Goal: Find contact information: Find contact information

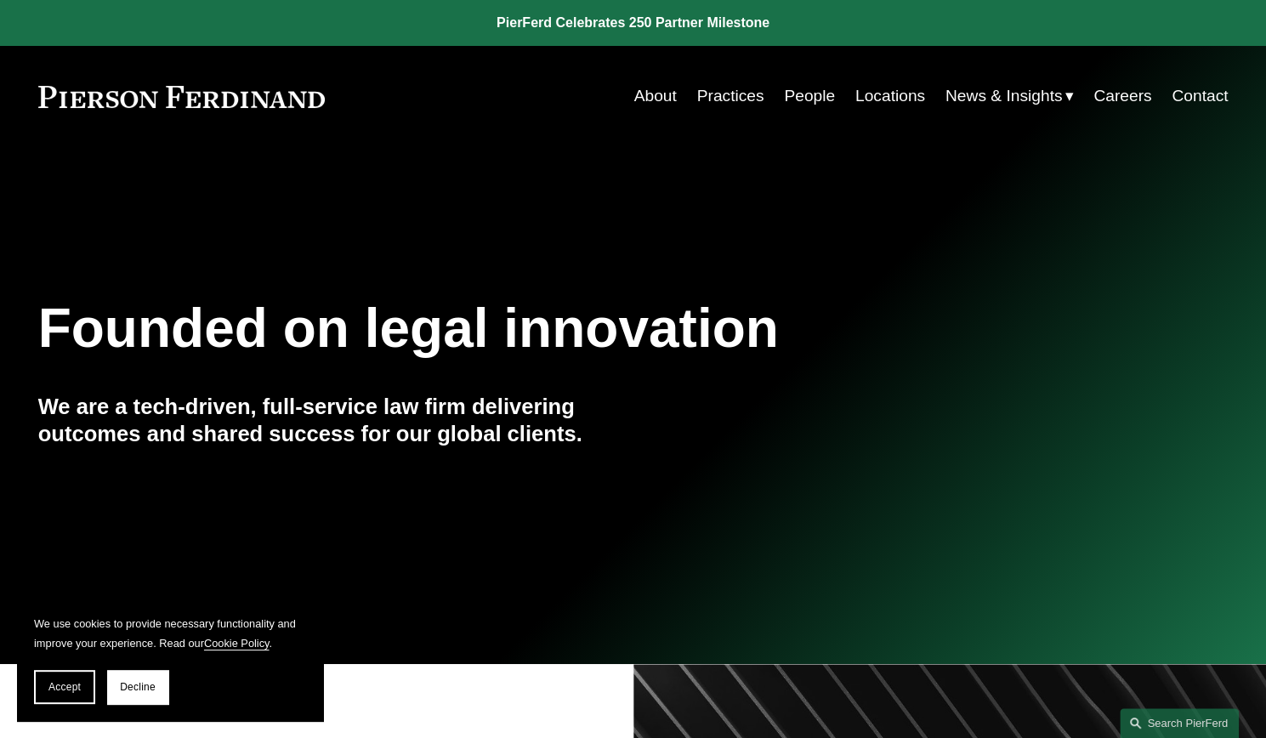
click at [860, 93] on link "Locations" at bounding box center [890, 96] width 70 height 32
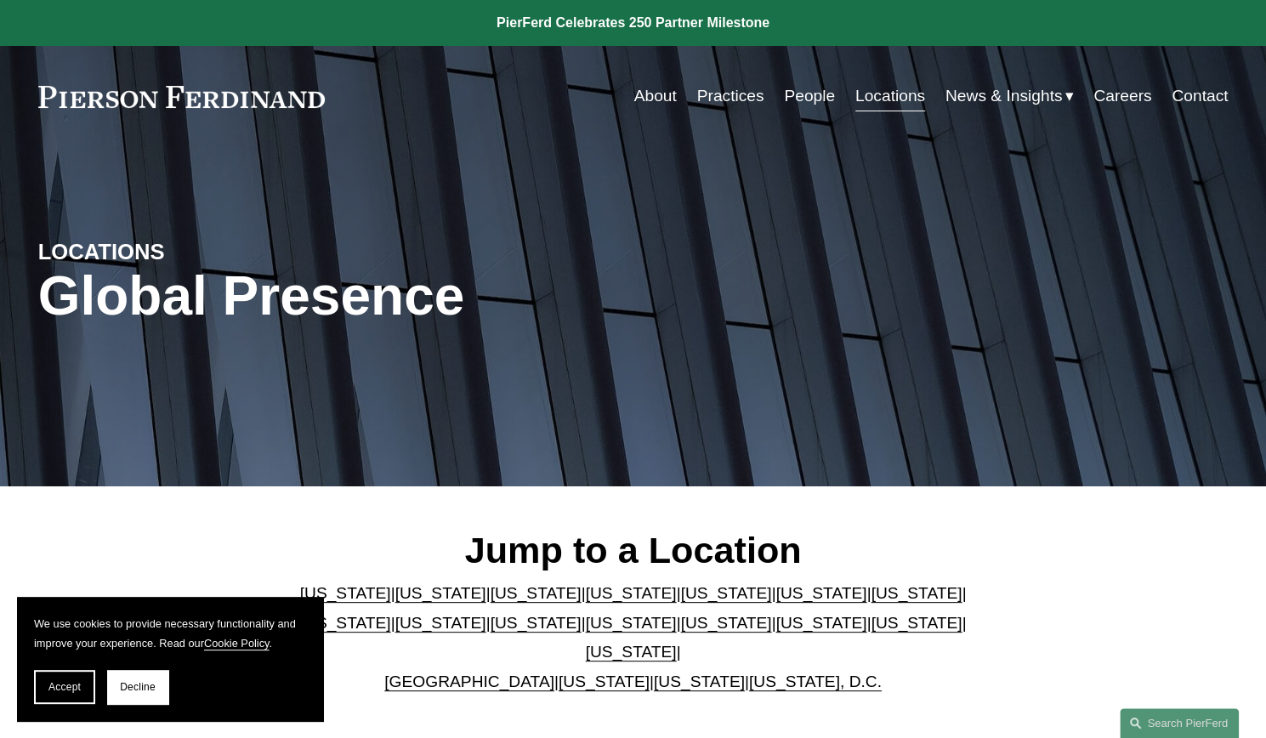
click at [860, 93] on link "Locations" at bounding box center [890, 96] width 70 height 32
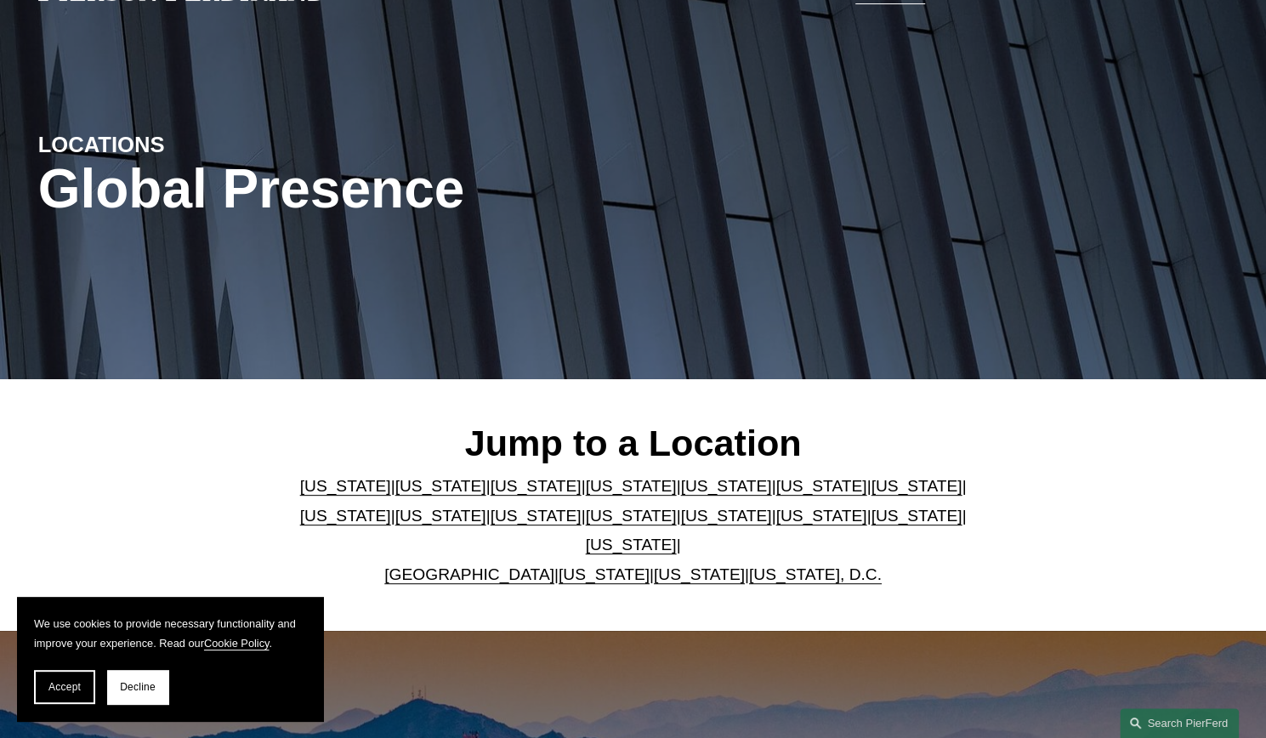
scroll to position [170, 0]
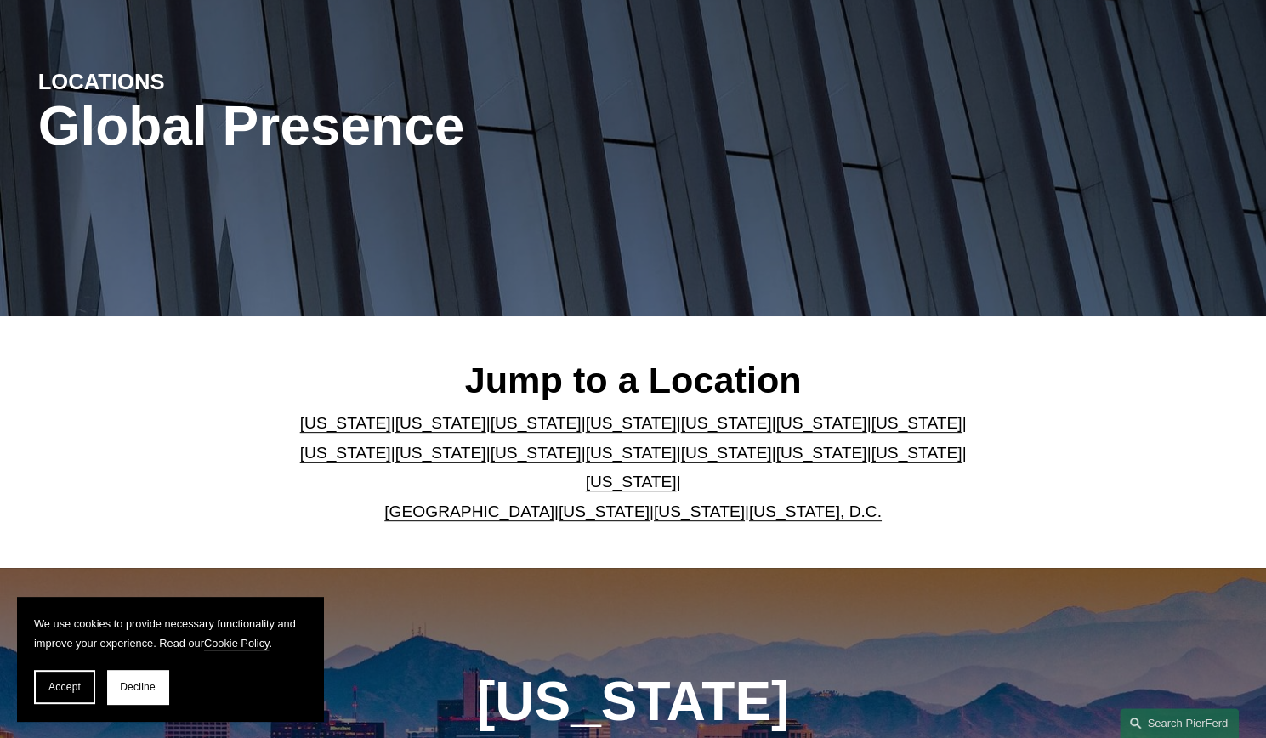
click at [660, 502] on link "[US_STATE]" at bounding box center [699, 511] width 91 height 18
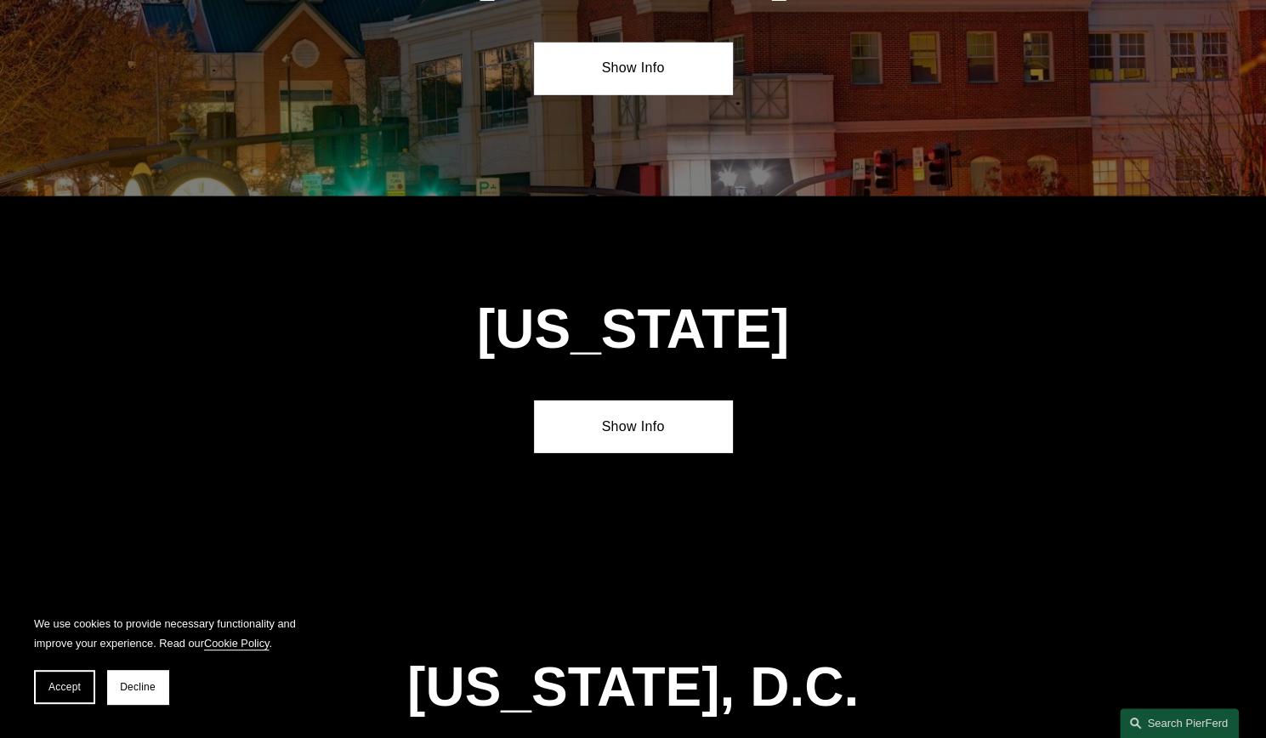
scroll to position [6818, 0]
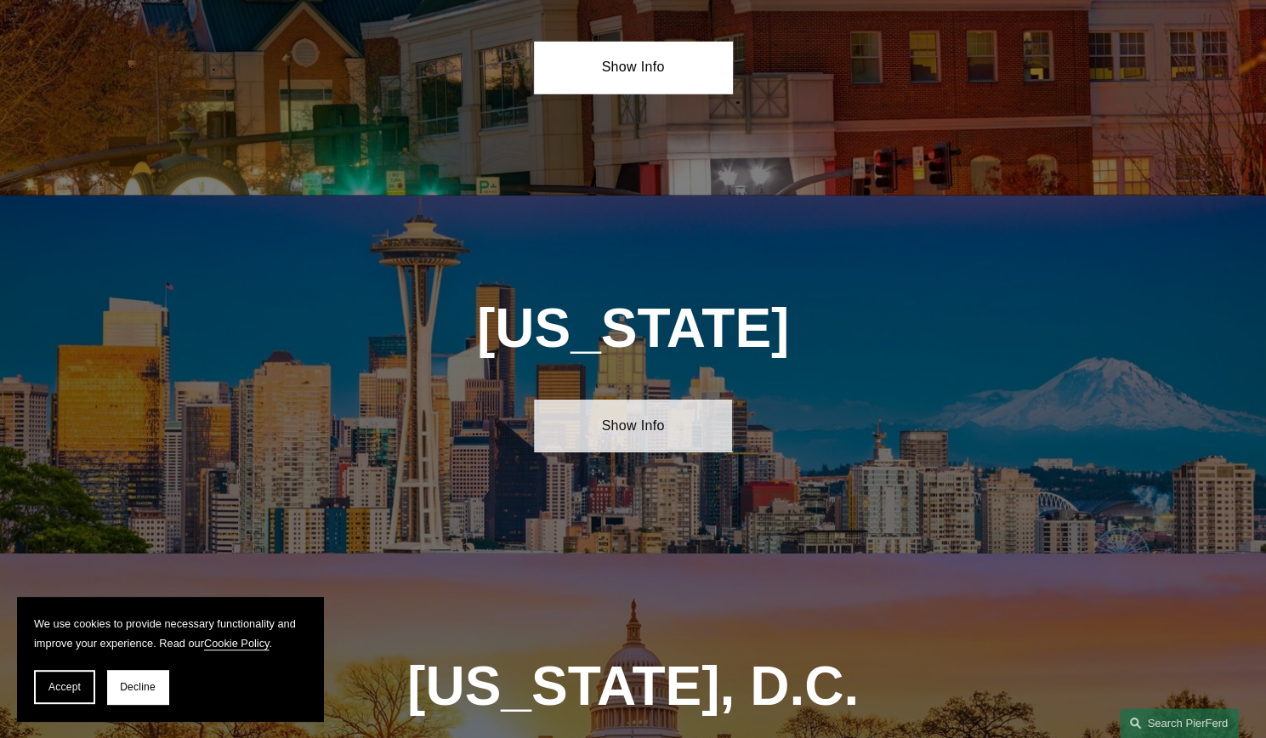
click at [642, 399] on link "Show Info" at bounding box center [633, 424] width 198 height 51
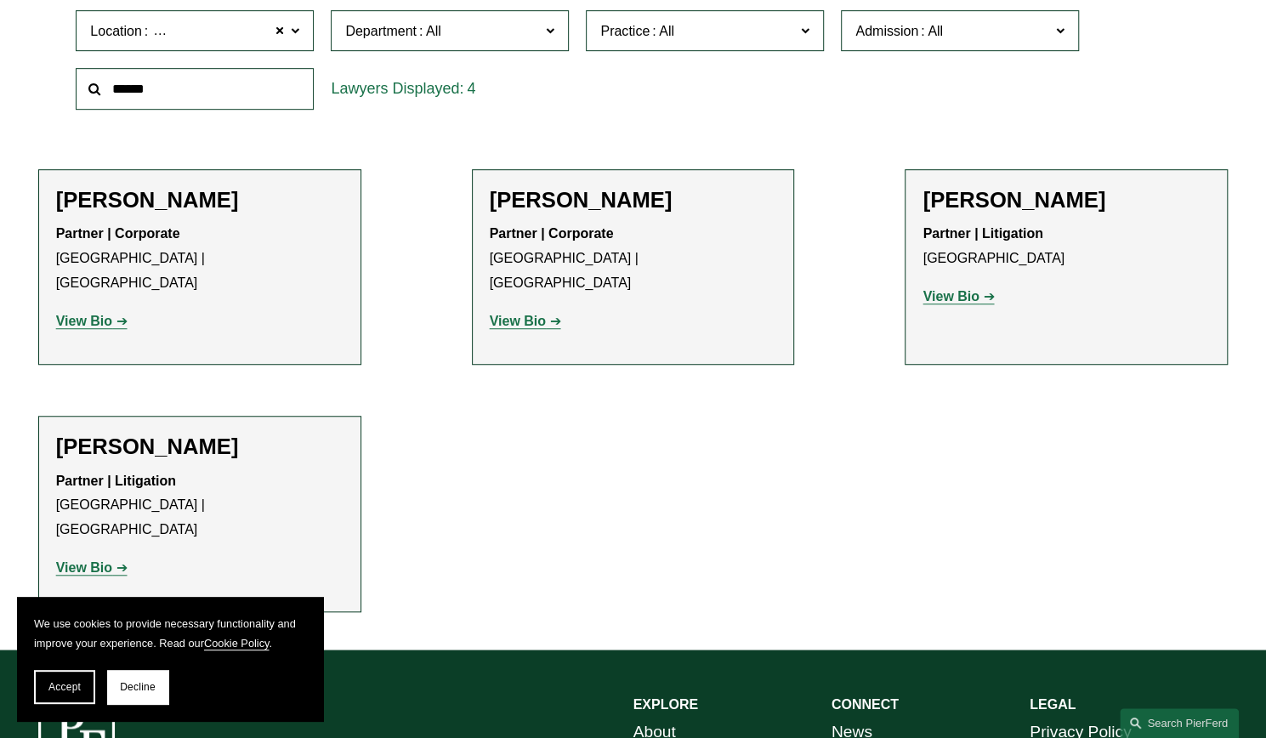
scroll to position [595, 0]
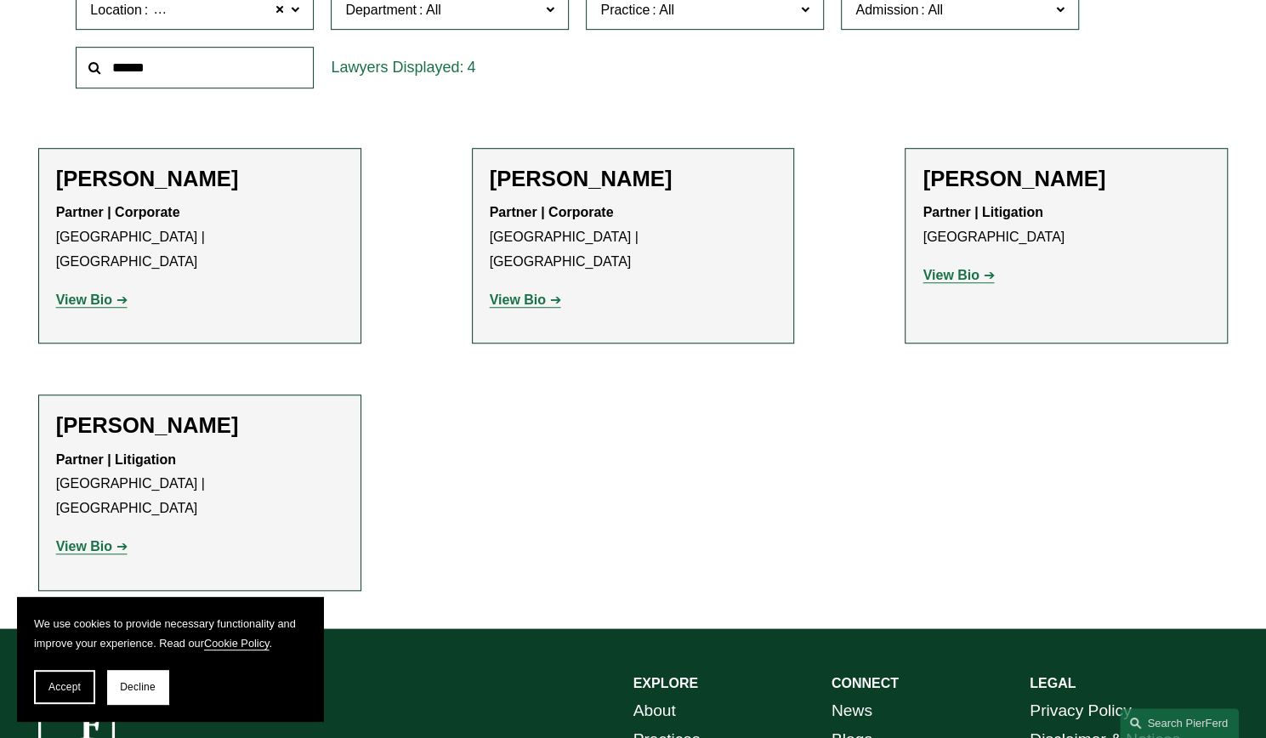
click at [107, 292] on strong "View Bio" at bounding box center [84, 299] width 56 height 14
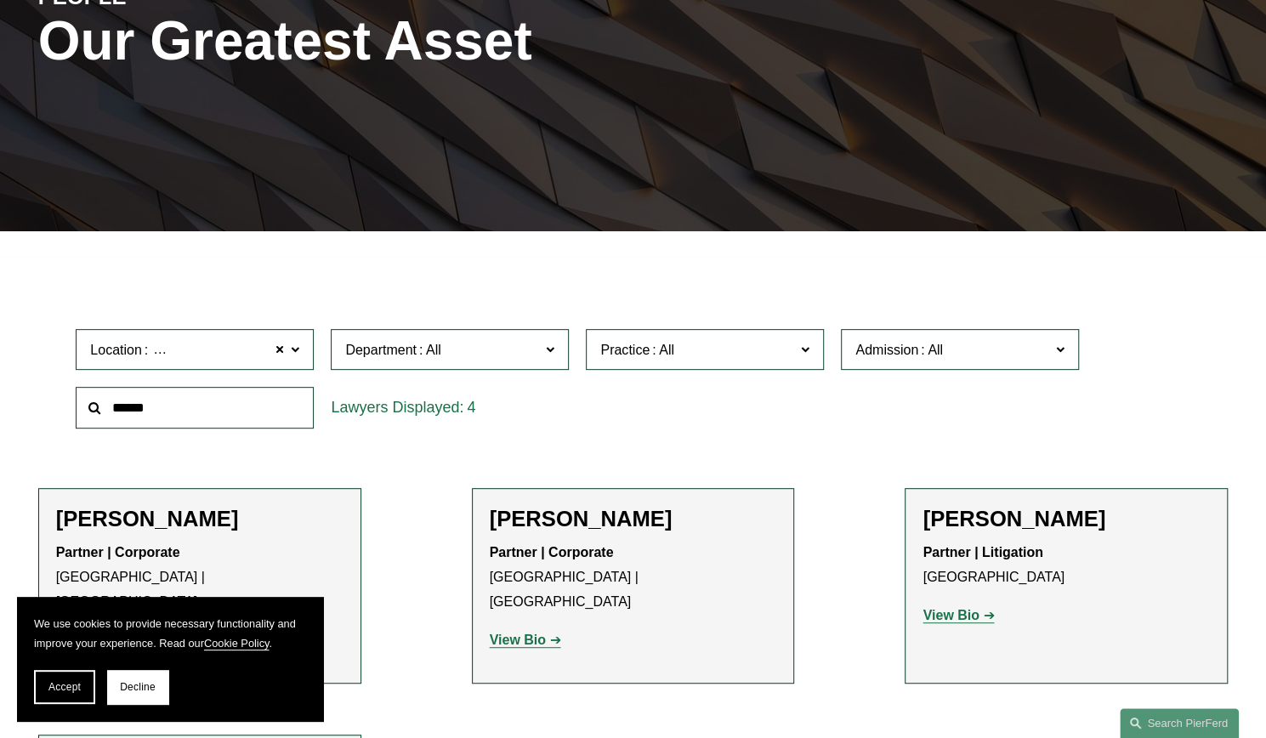
scroll to position [0, 0]
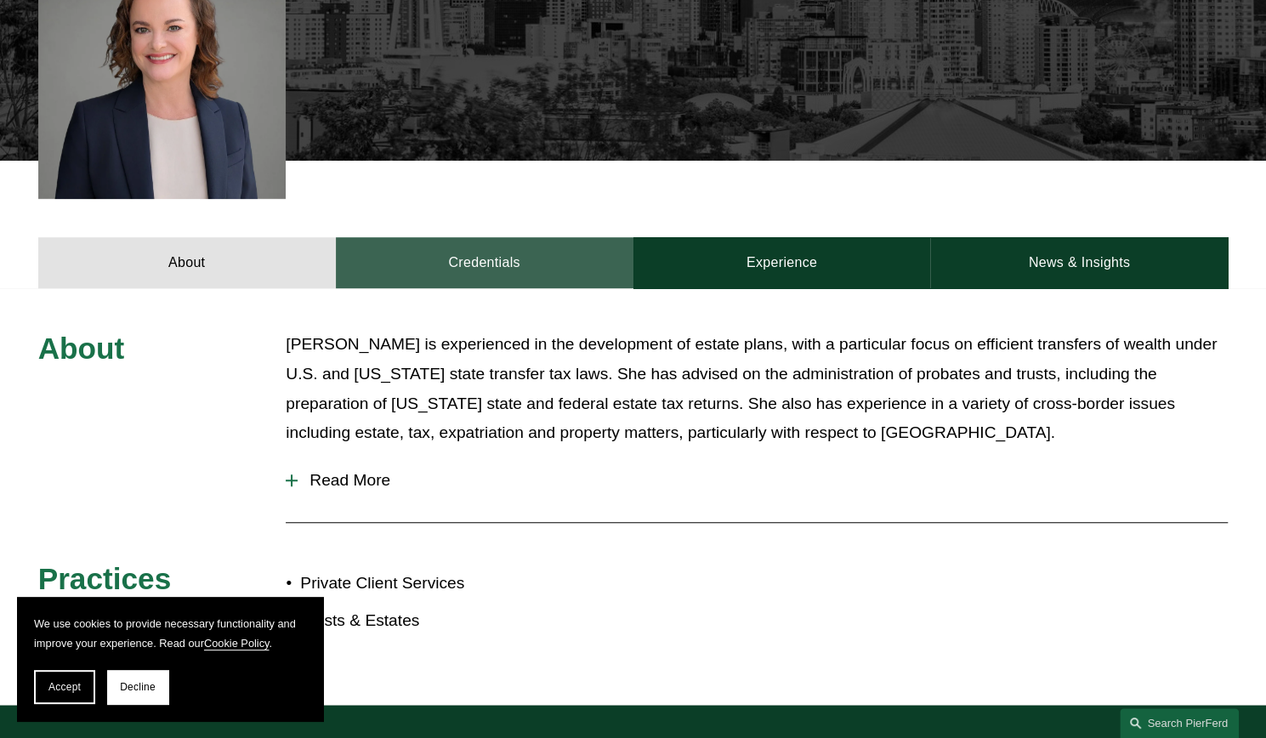
scroll to position [595, 0]
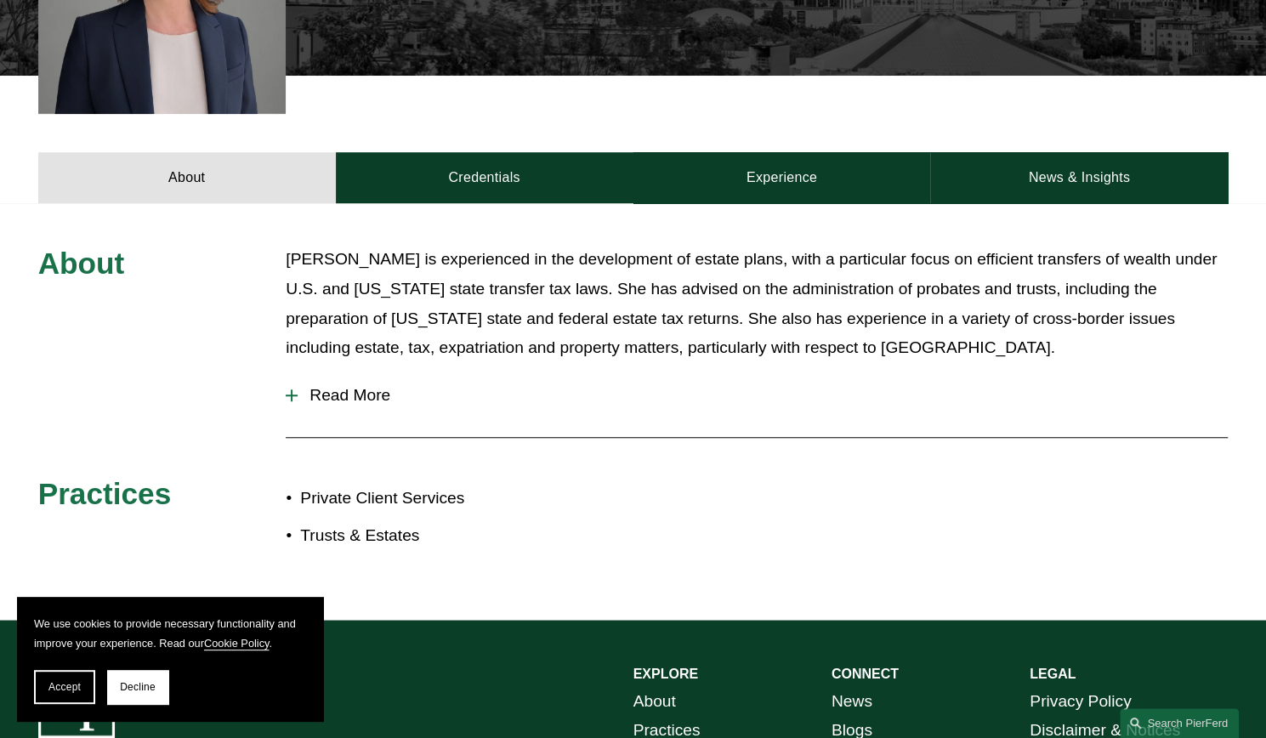
click at [357, 402] on span "Read More" at bounding box center [762, 395] width 930 height 19
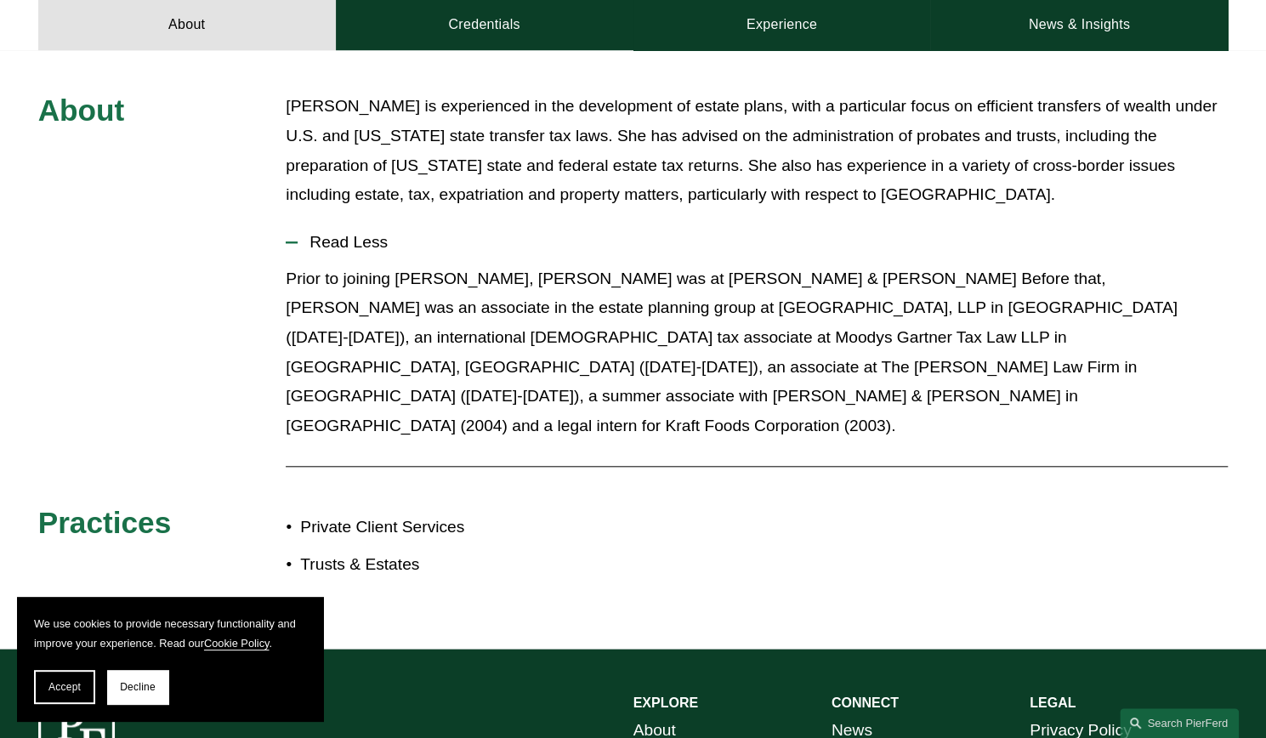
scroll to position [765, 0]
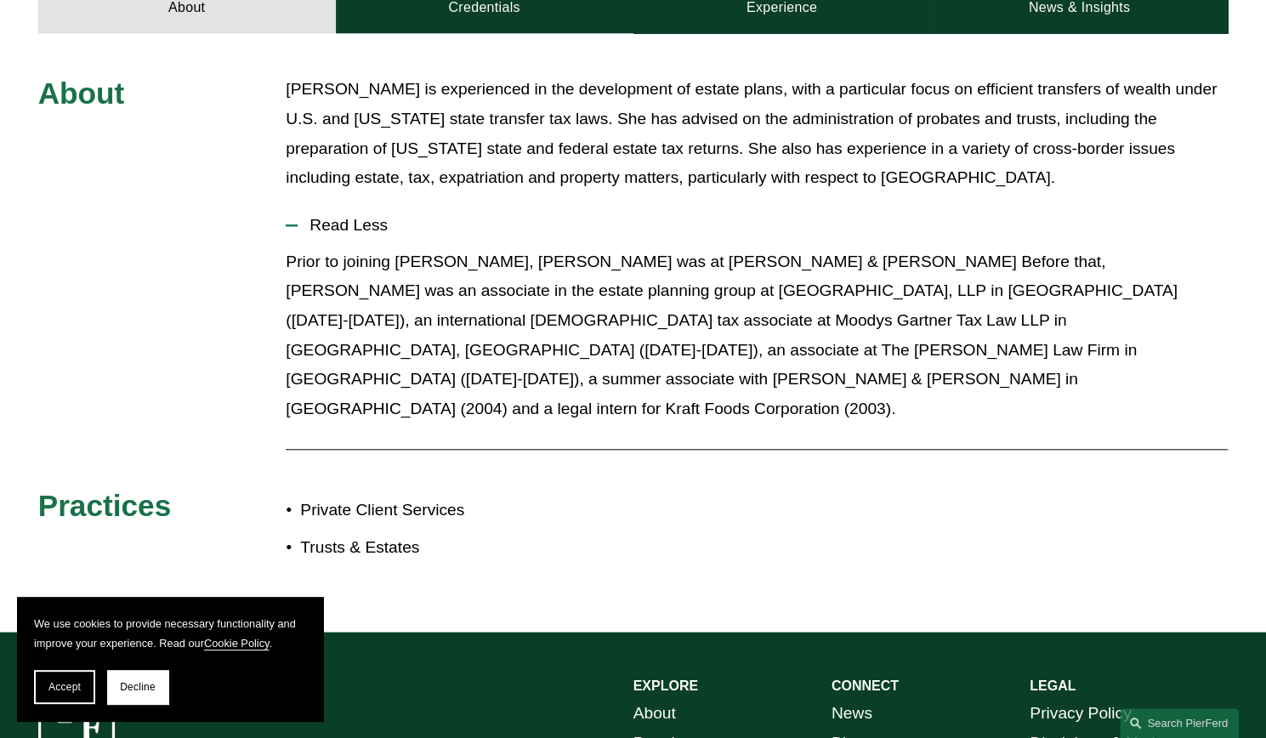
click at [376, 495] on p "Private Client Services" at bounding box center [466, 510] width 332 height 30
click at [355, 533] on p "Trusts & Estates" at bounding box center [466, 548] width 332 height 30
drag, startPoint x: 329, startPoint y: 493, endPoint x: 319, endPoint y: 467, distance: 28.3
click at [328, 533] on p "Trusts & Estates" at bounding box center [466, 548] width 332 height 30
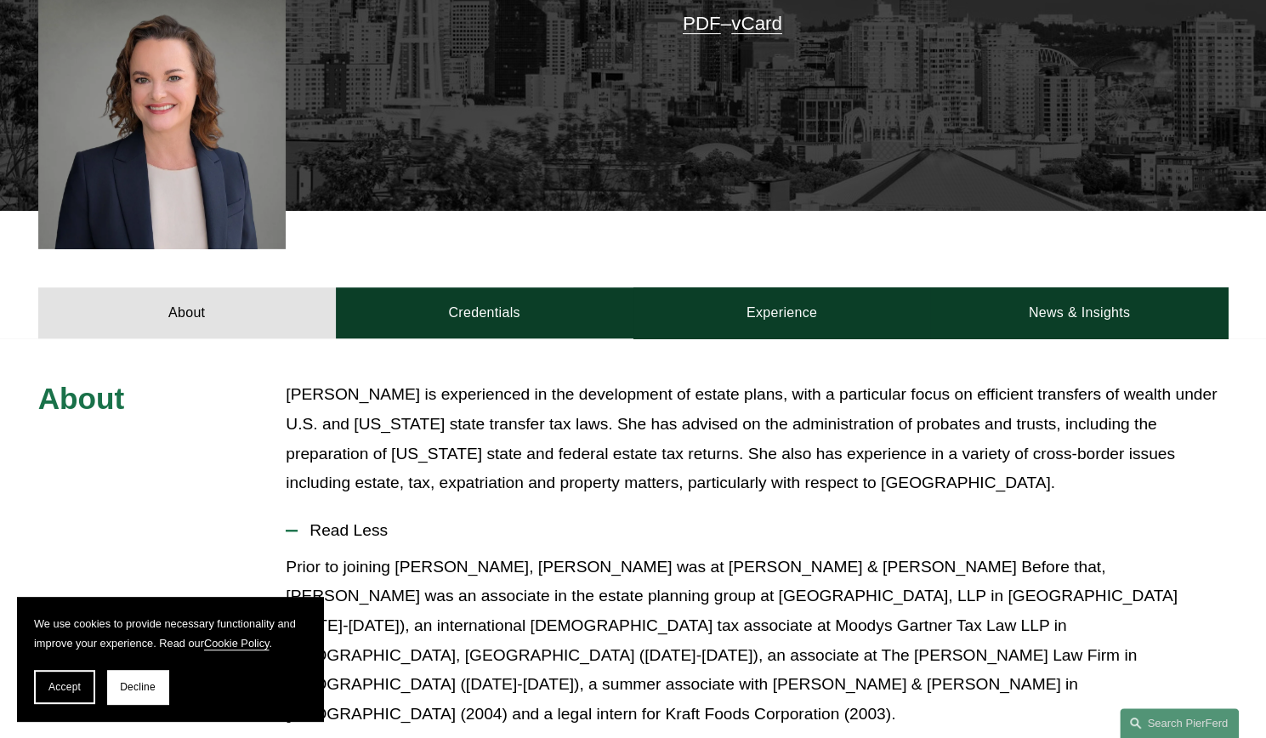
scroll to position [425, 0]
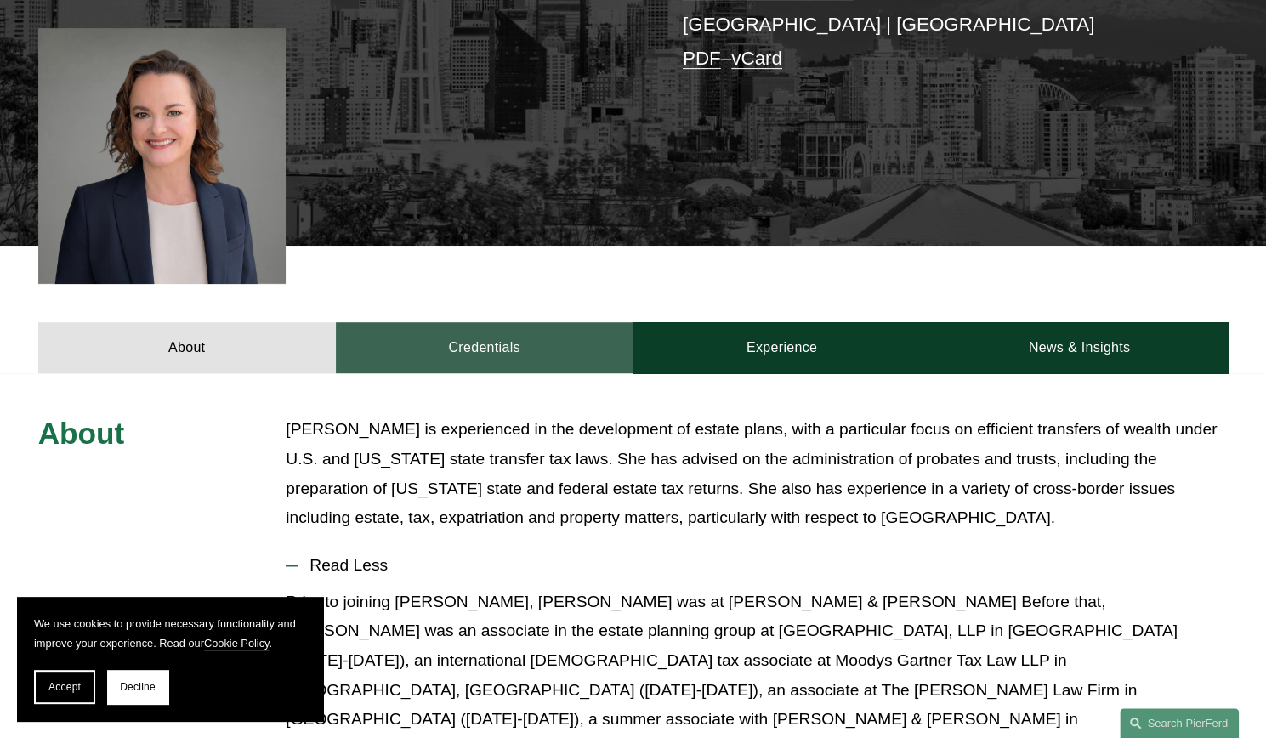
click at [461, 342] on link "Credentials" at bounding box center [484, 347] width 297 height 51
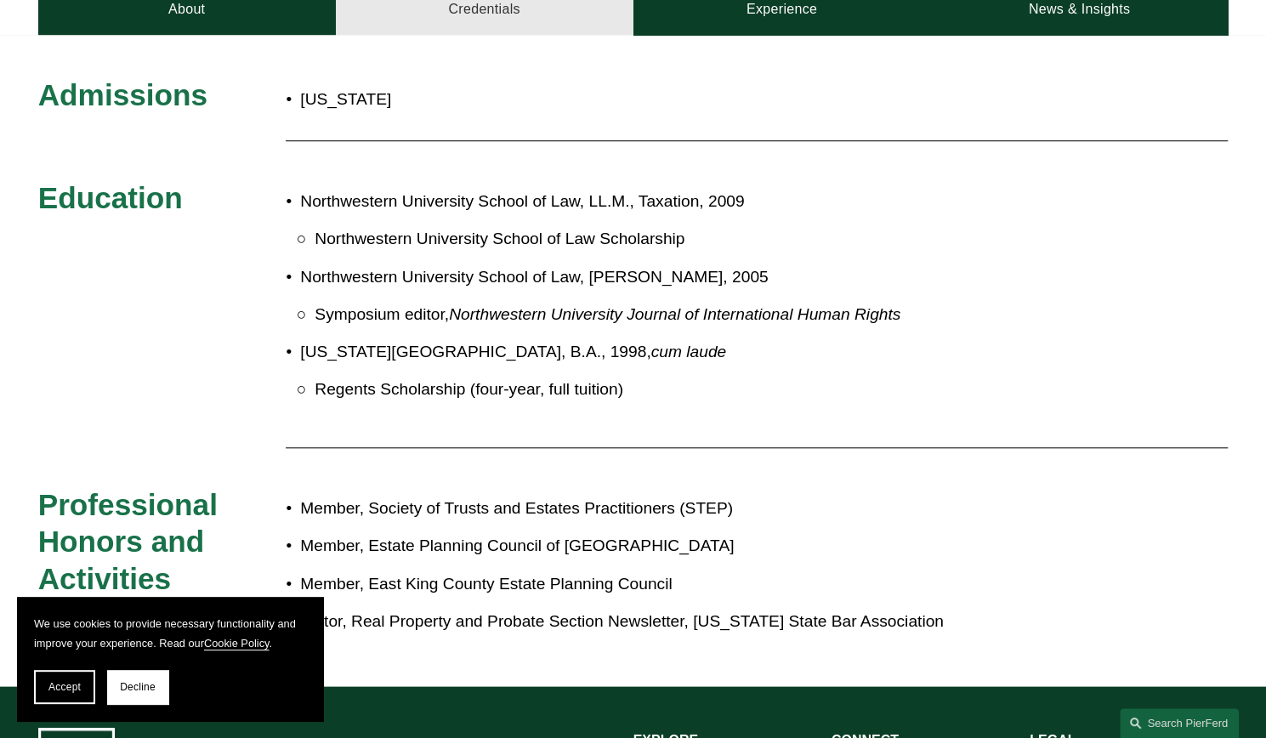
scroll to position [680, 0]
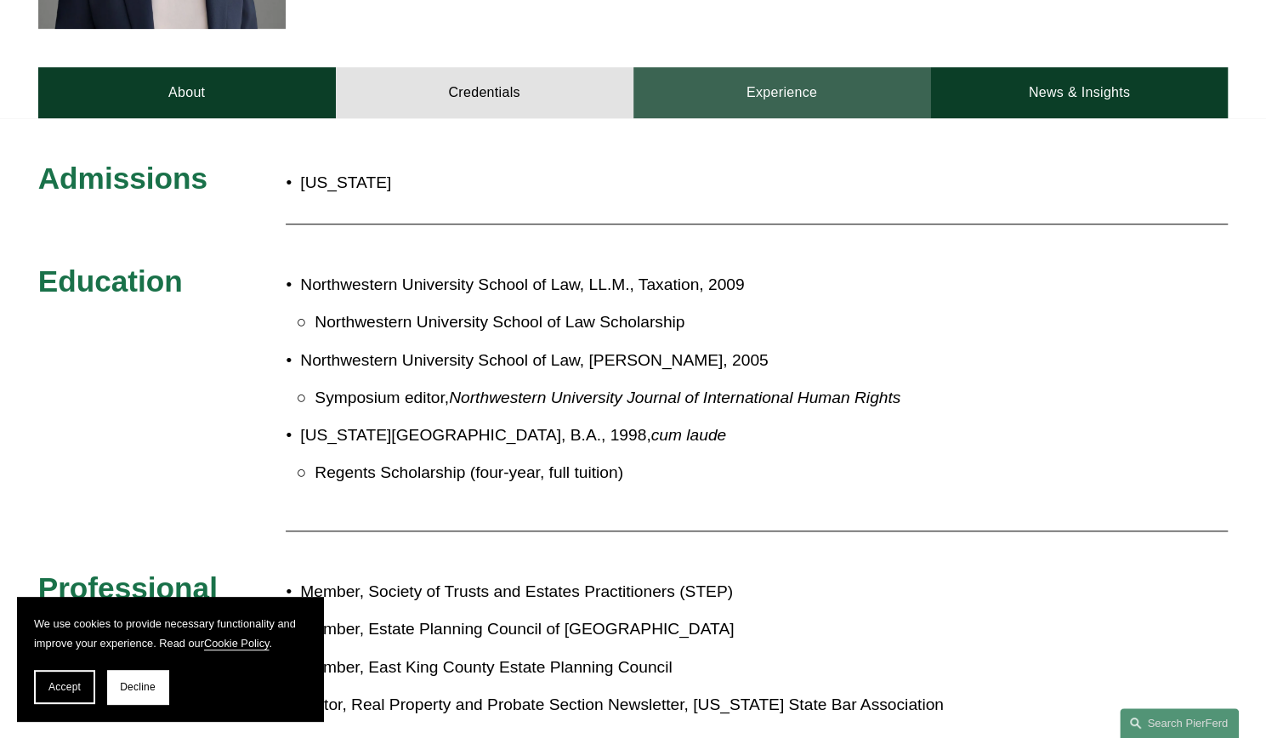
click at [782, 94] on link "Experience" at bounding box center [781, 92] width 297 height 51
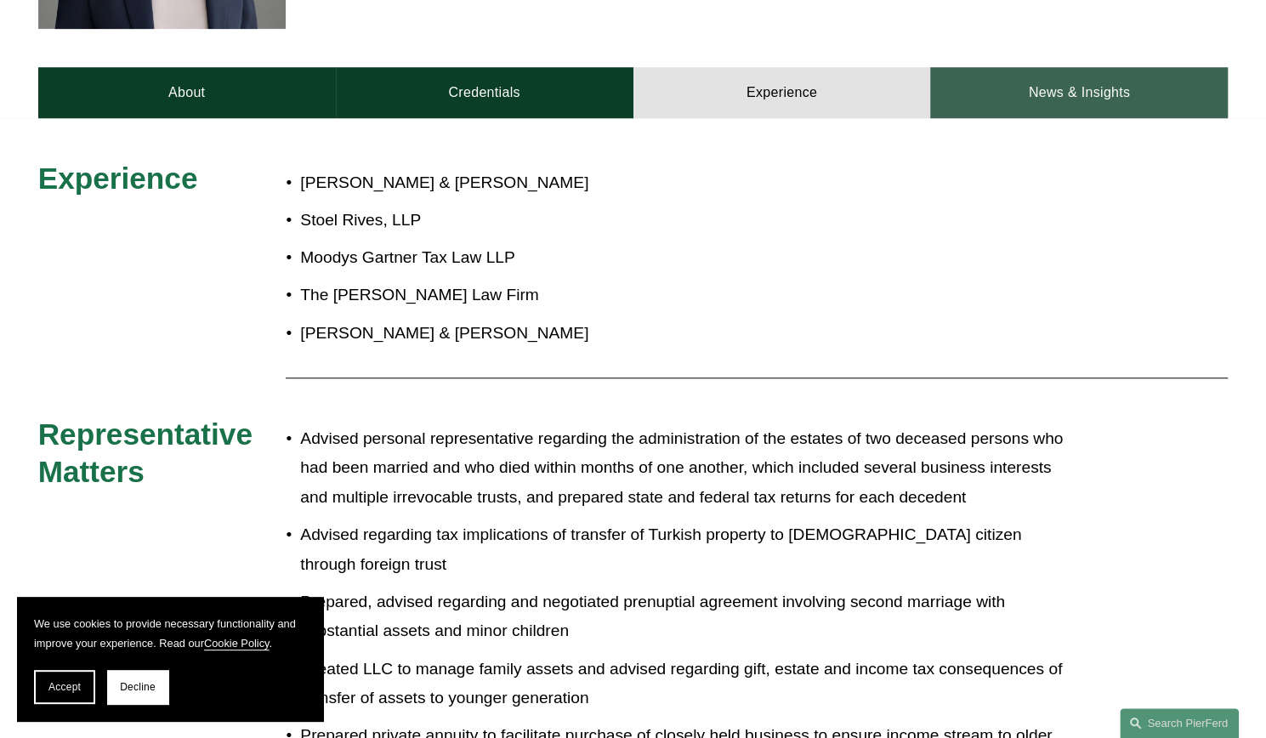
click at [1016, 96] on link "News & Insights" at bounding box center [1078, 92] width 297 height 51
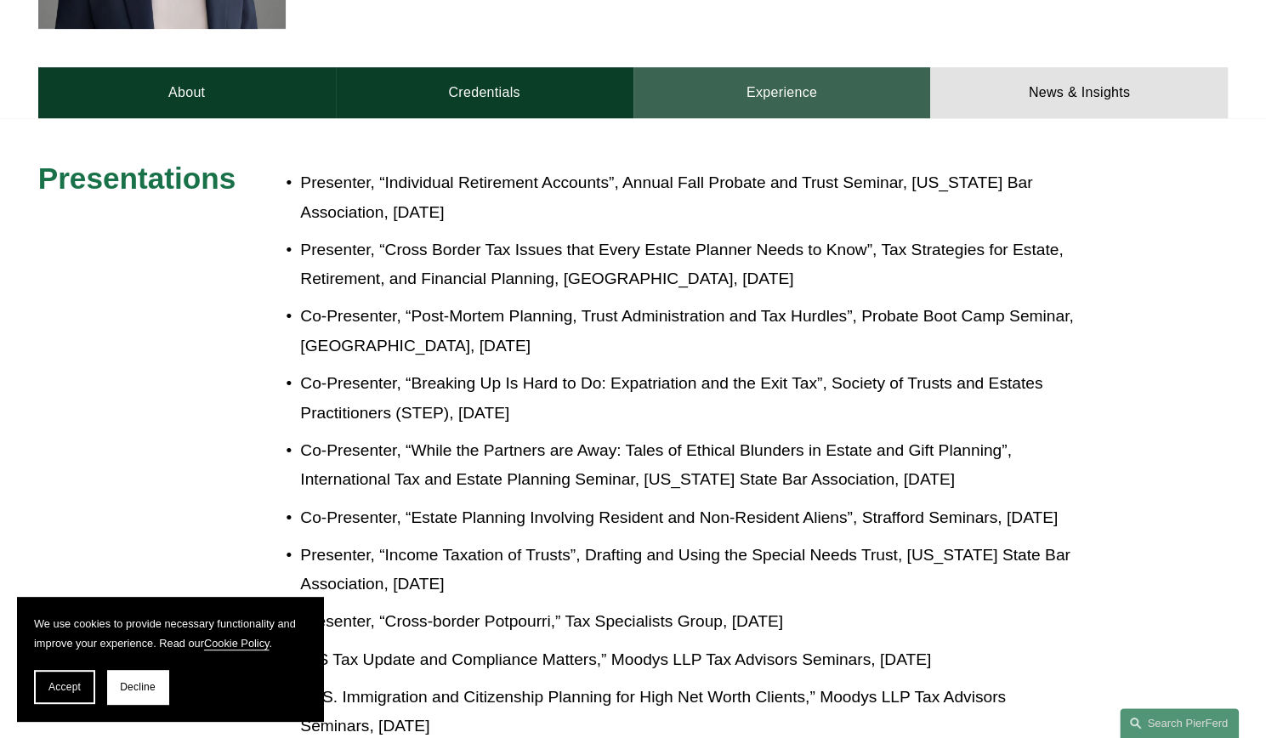
click at [811, 105] on link "Experience" at bounding box center [781, 92] width 297 height 51
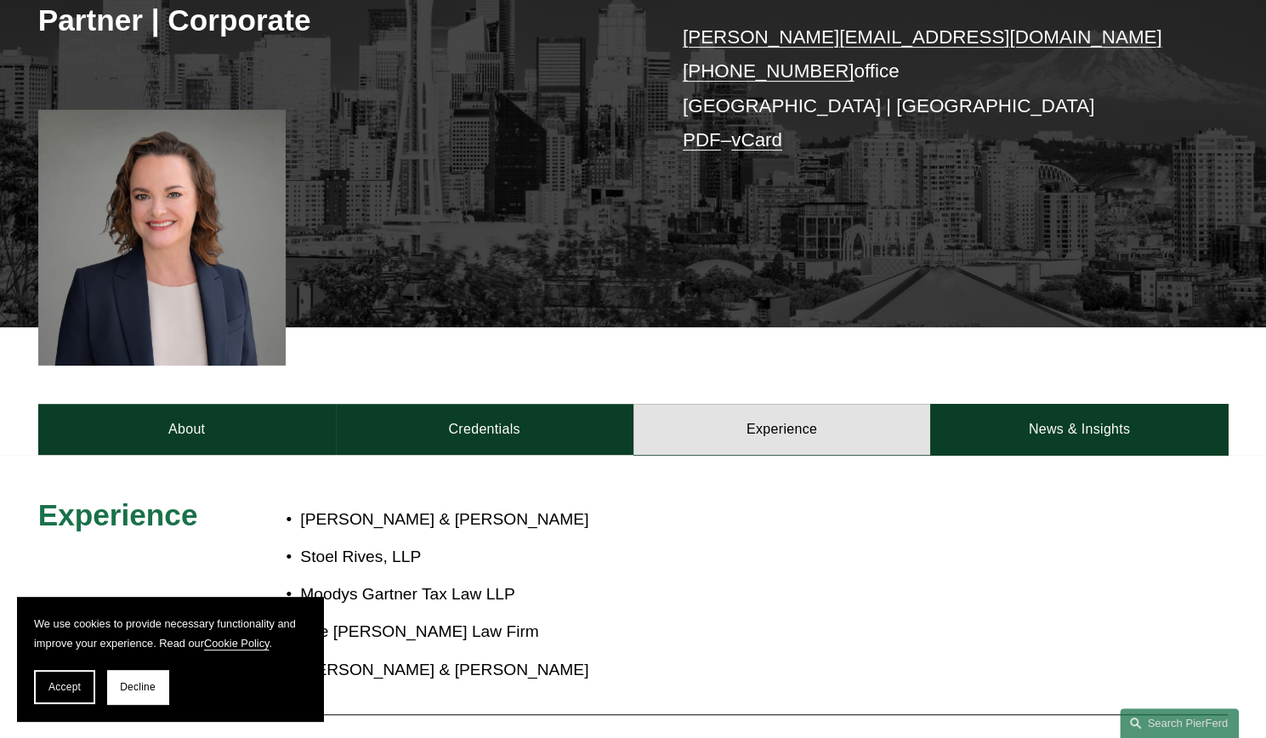
scroll to position [340, 0]
